Goal: Check status: Check status

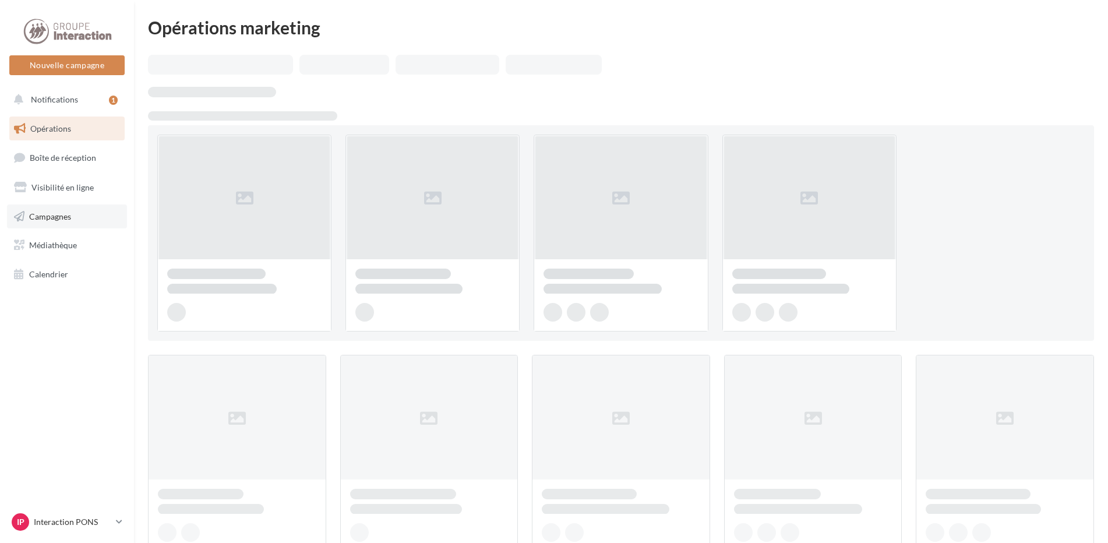
click at [62, 214] on span "Campagnes" at bounding box center [50, 216] width 42 height 10
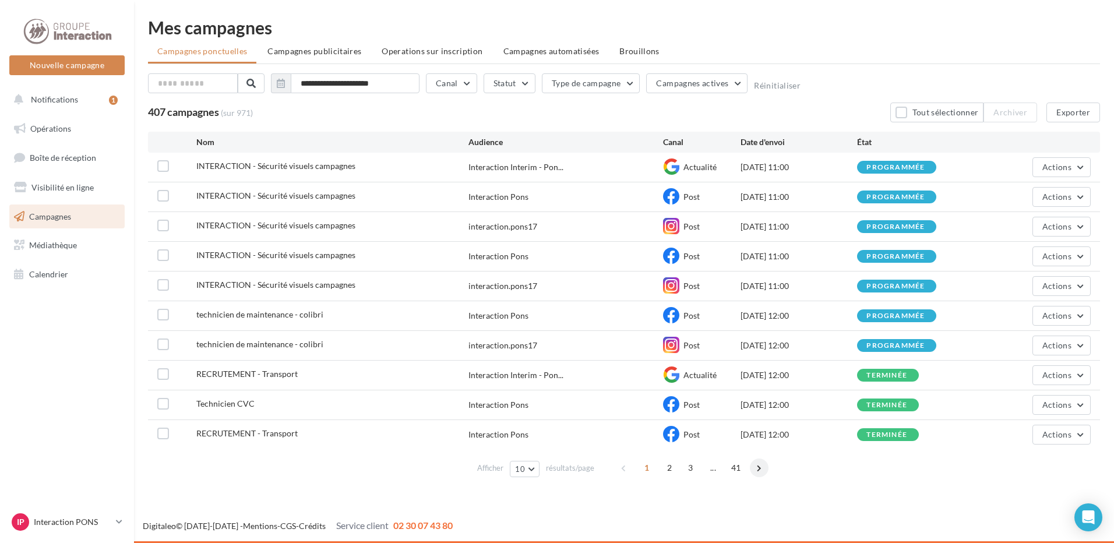
click at [758, 469] on span at bounding box center [759, 468] width 19 height 19
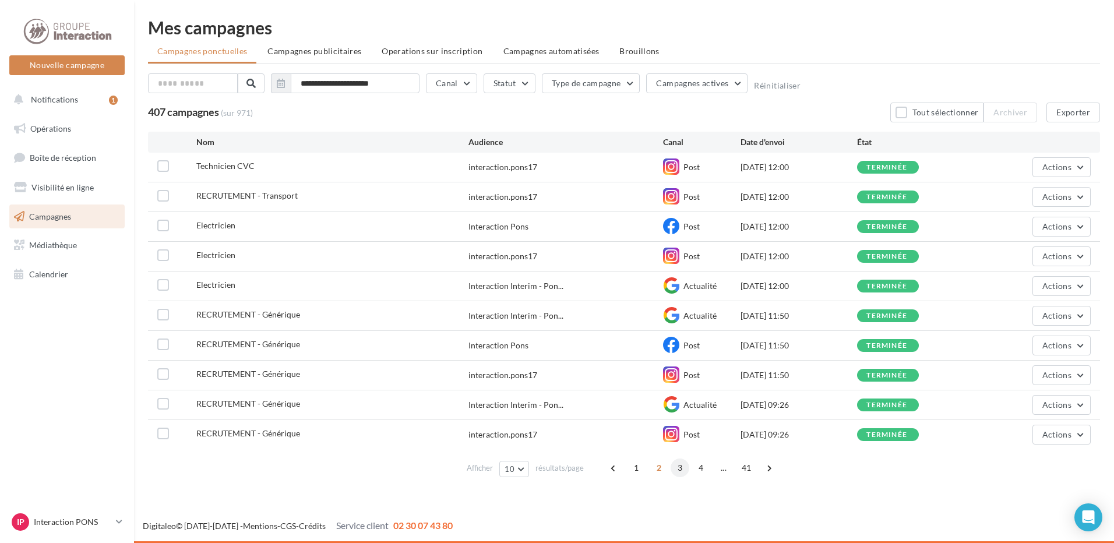
click at [683, 469] on span "3" at bounding box center [680, 468] width 19 height 19
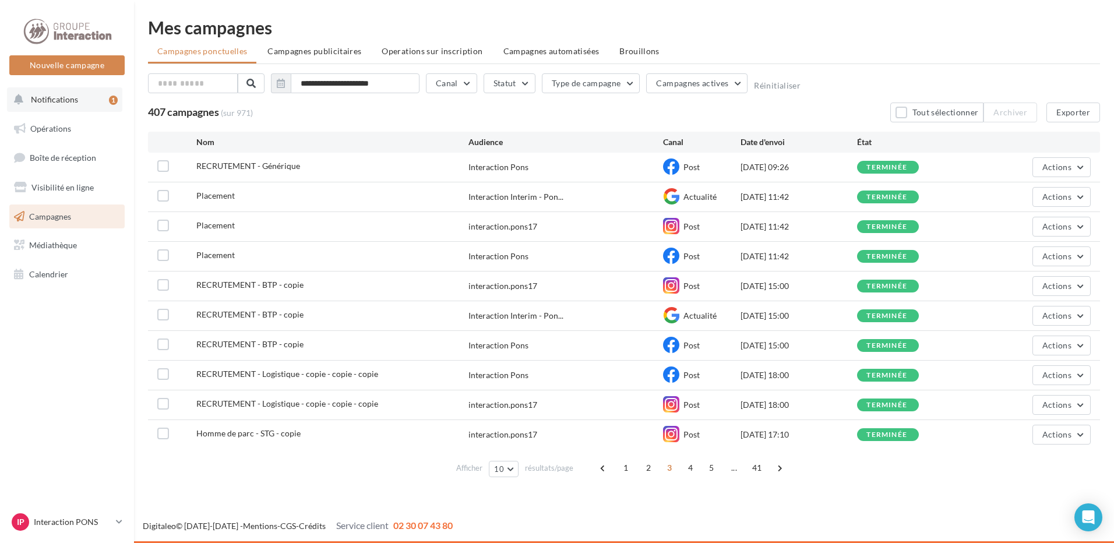
click at [69, 96] on span "Notifications" at bounding box center [54, 99] width 47 height 10
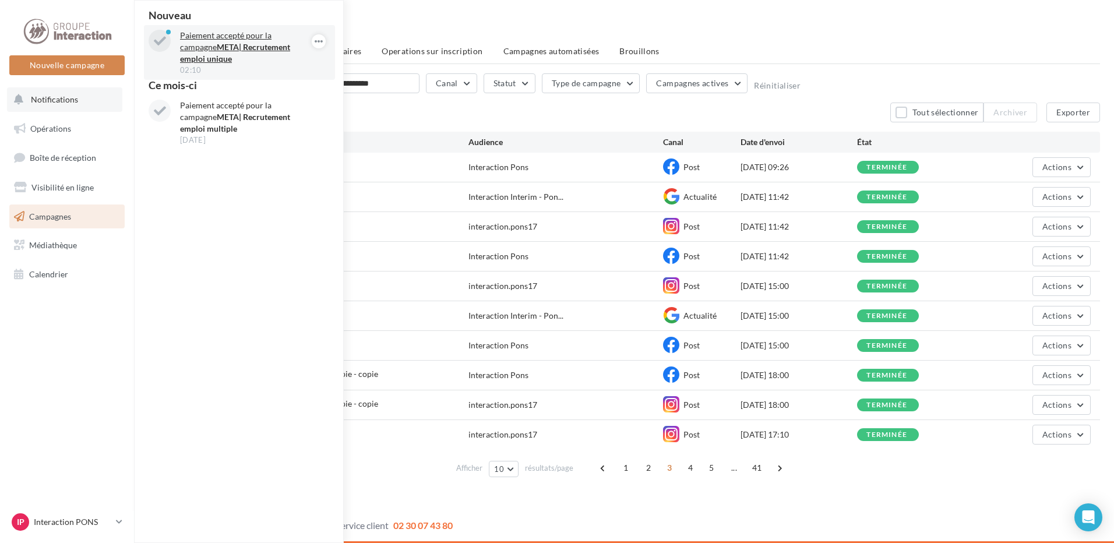
click at [251, 51] on strong "META| Recrutement emploi unique" at bounding box center [235, 53] width 110 height 22
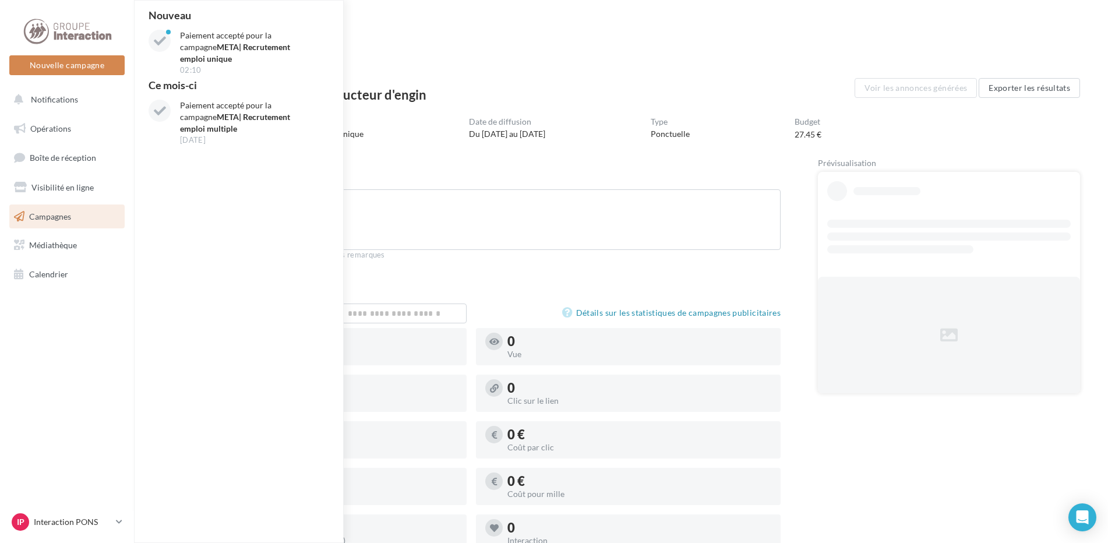
click at [615, 60] on div "Statistiques" at bounding box center [621, 59] width 918 height 17
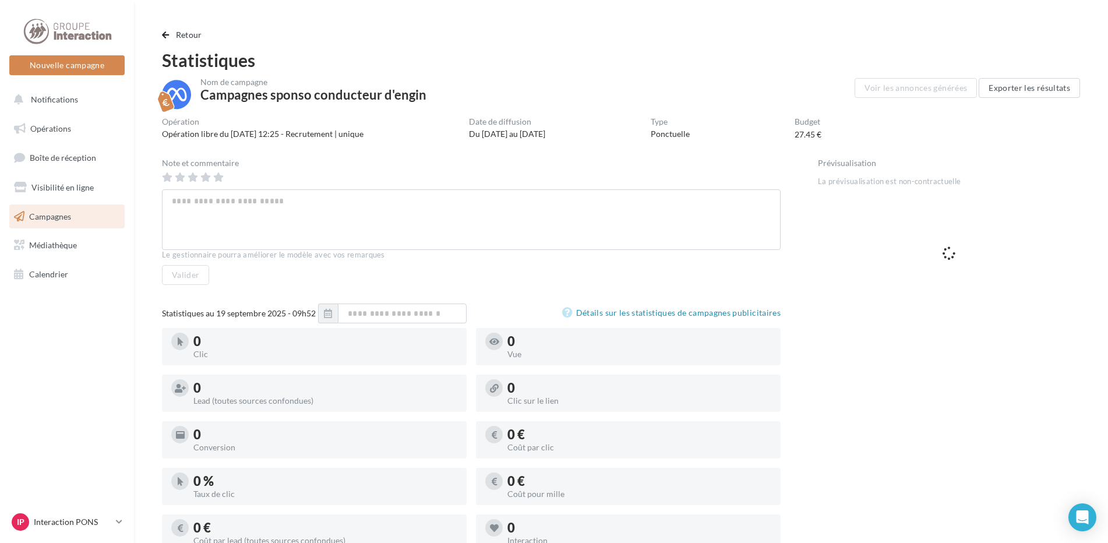
click at [52, 232] on ul "Opérations Boîte de réception Visibilité en ligne Campagnes Médiathèque Calendr…" at bounding box center [67, 201] width 125 height 179
click at [57, 220] on span "Campagnes" at bounding box center [50, 216] width 42 height 10
